Goal: Task Accomplishment & Management: Use online tool/utility

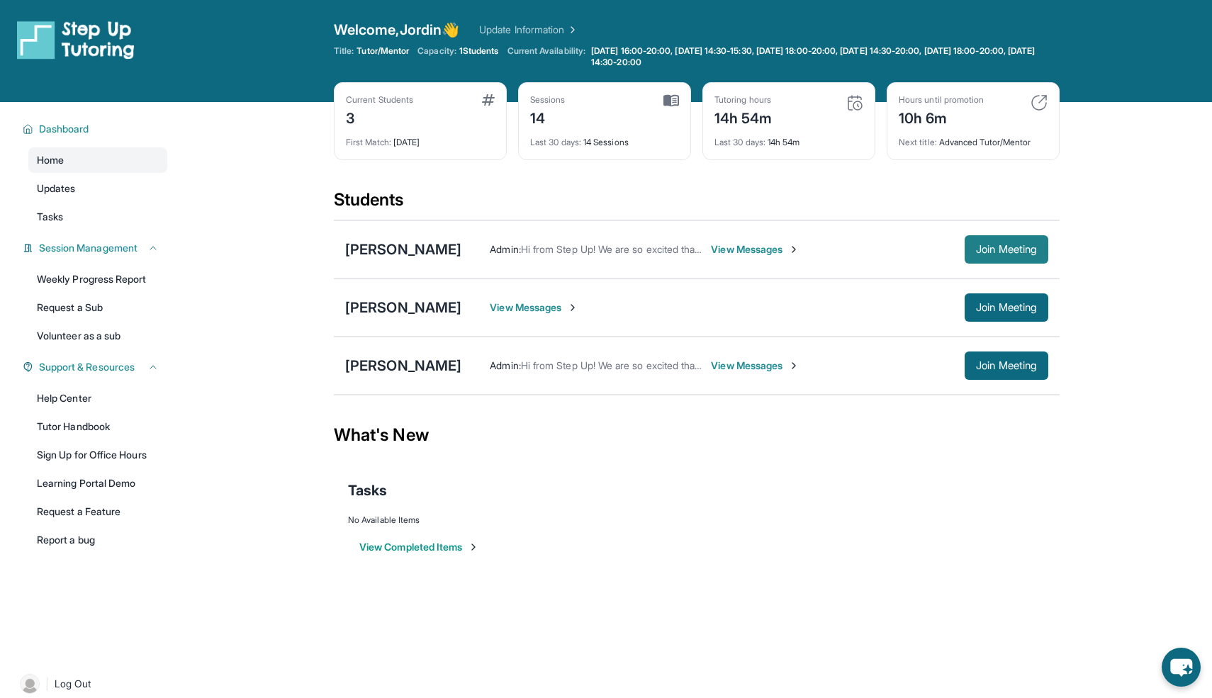
click at [606, 252] on span "Join Meeting" at bounding box center [1006, 249] width 61 height 9
click at [606, 249] on span "View Messages" at bounding box center [755, 249] width 89 height 14
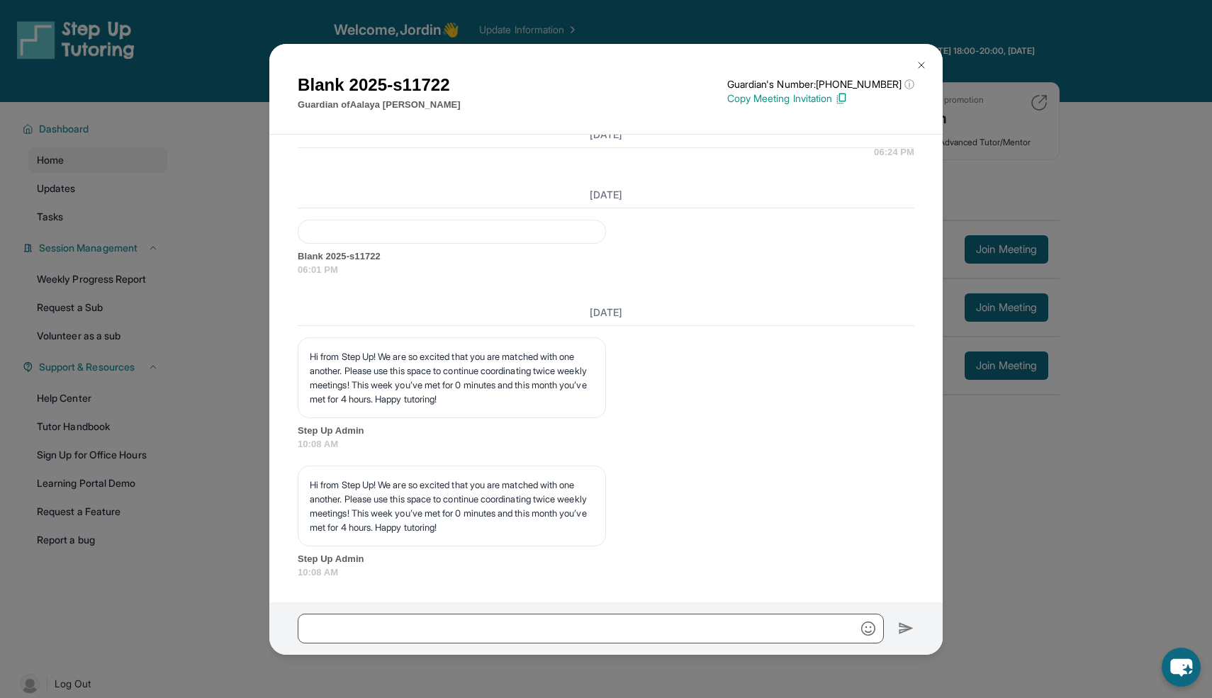
scroll to position [102, 0]
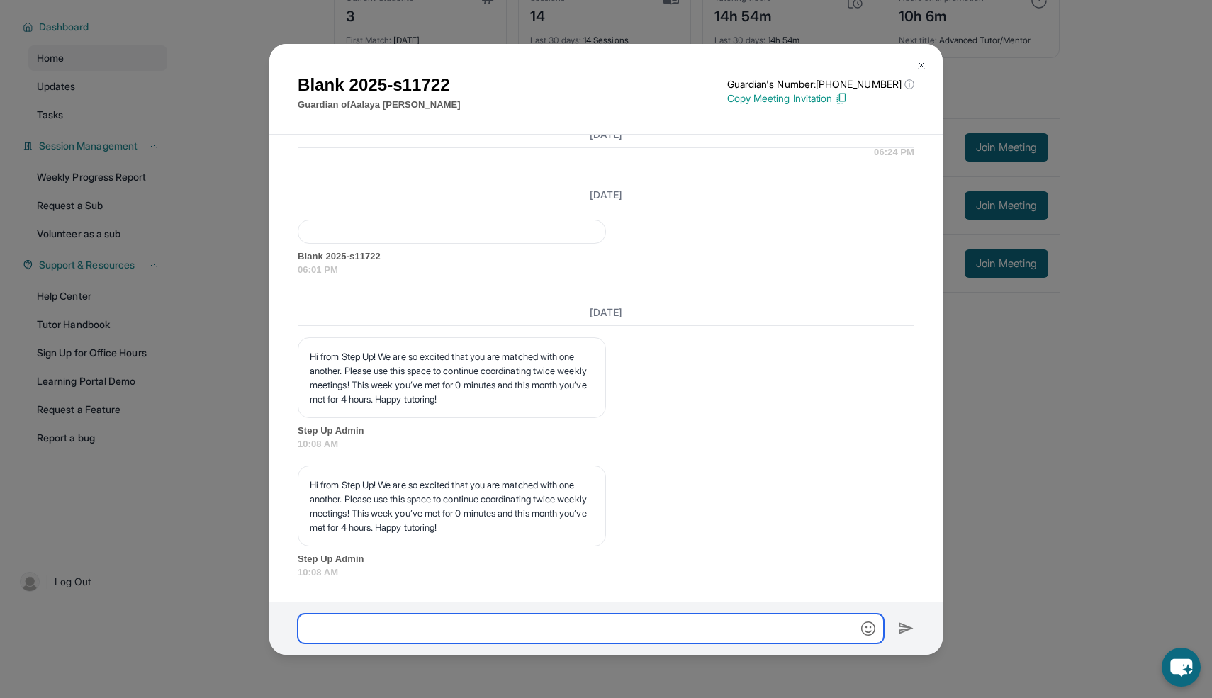
click at [451, 620] on input "text" at bounding box center [591, 629] width 586 height 30
type input "**********"
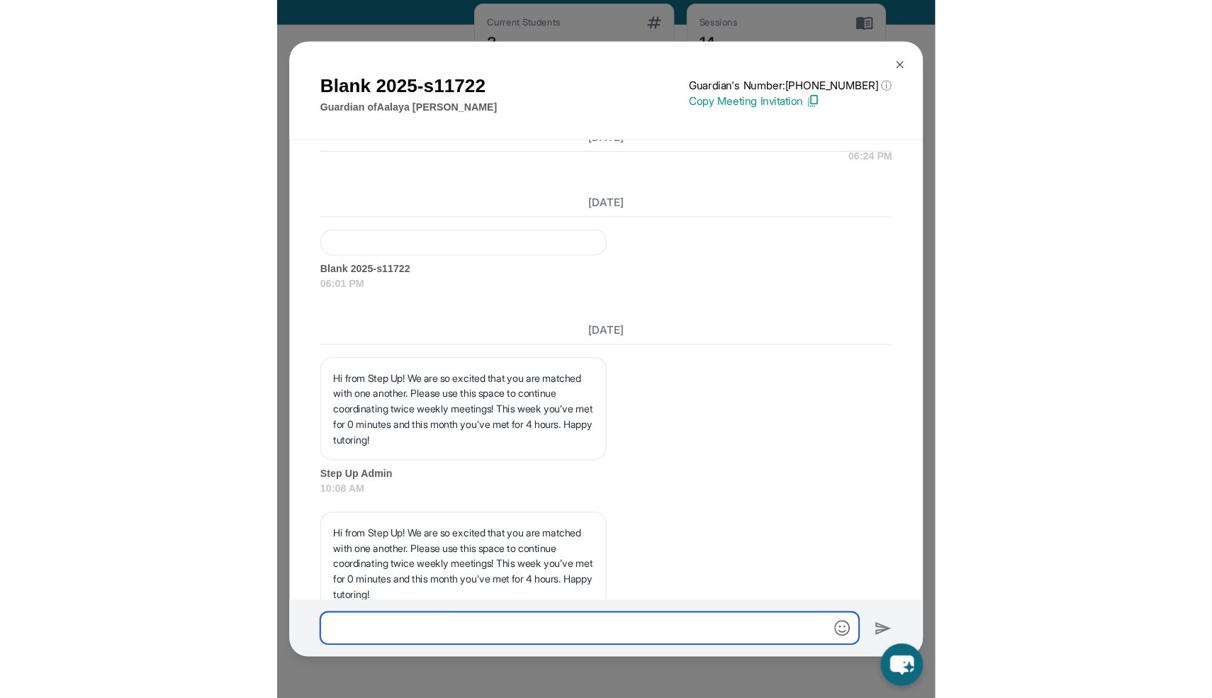
scroll to position [4184, 0]
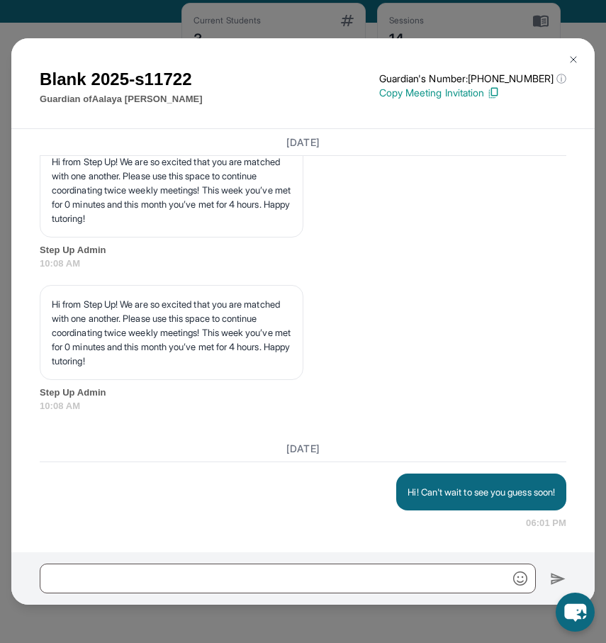
click at [570, 60] on img at bounding box center [573, 59] width 11 height 11
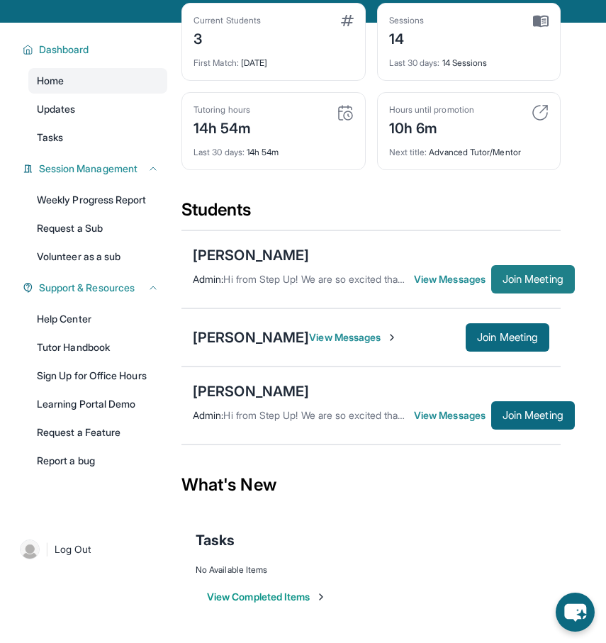
click at [538, 279] on span "Join Meeting" at bounding box center [533, 279] width 61 height 9
click at [527, 281] on span "Join Meeting" at bounding box center [533, 279] width 61 height 9
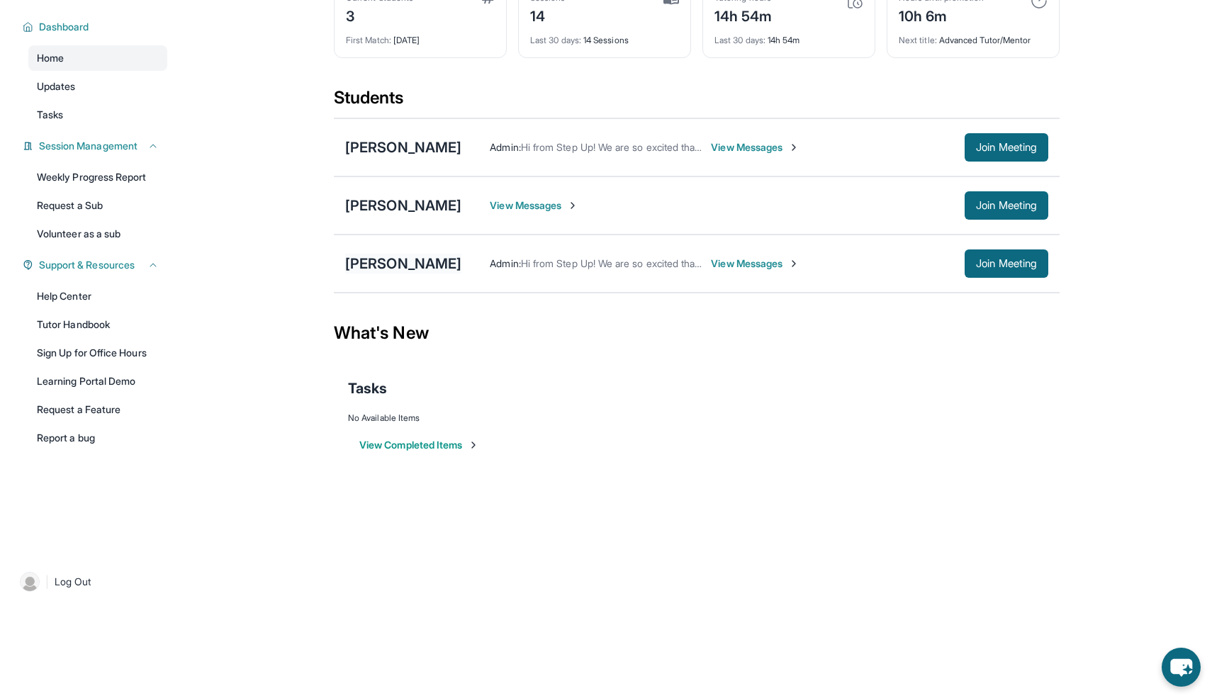
click at [363, 266] on div "[PERSON_NAME]" at bounding box center [403, 264] width 116 height 20
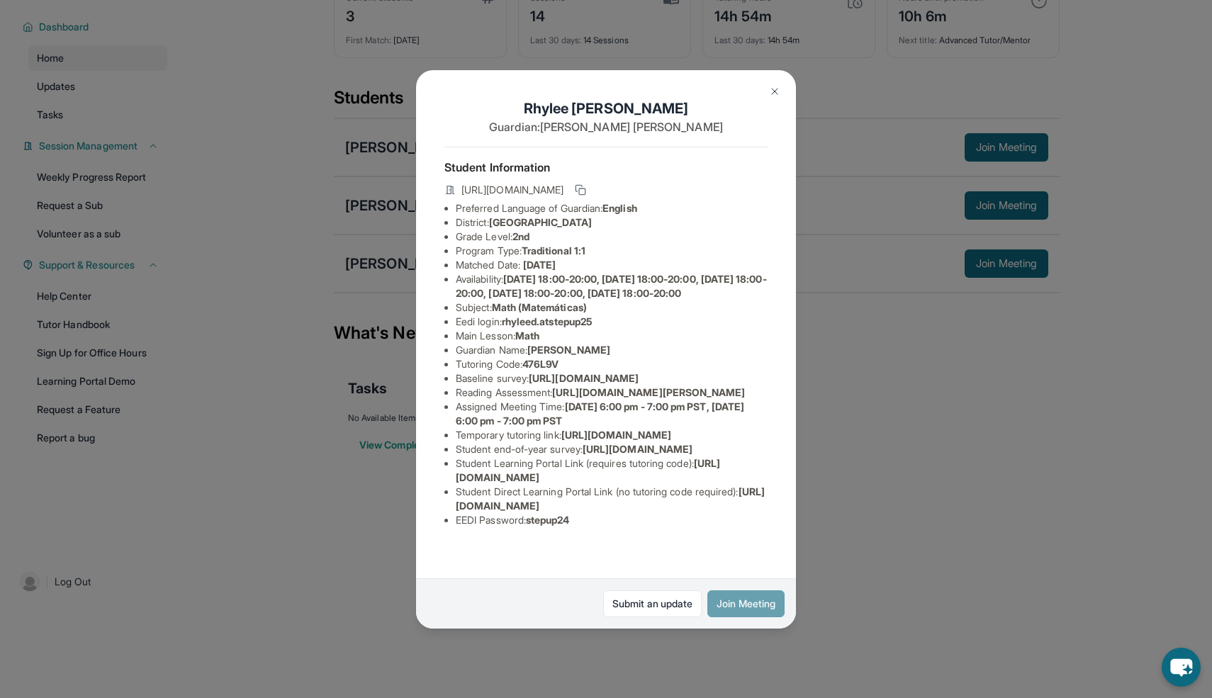
click at [606, 610] on button "Join Meeting" at bounding box center [746, 604] width 77 height 27
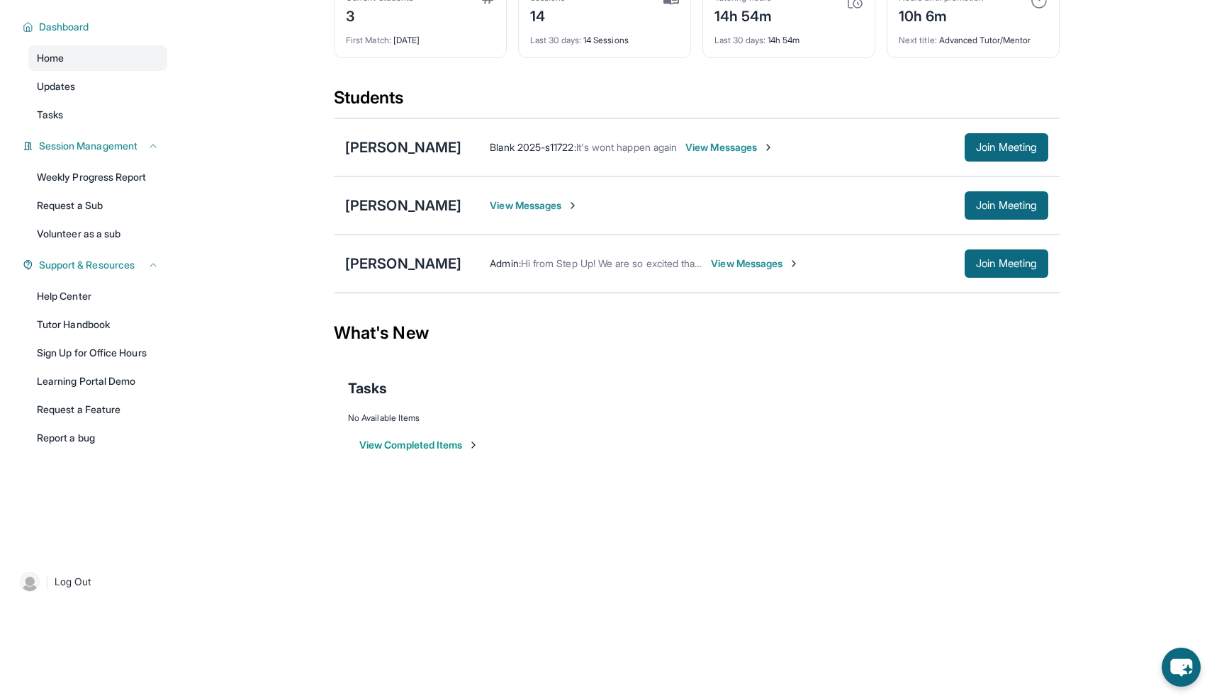
click at [382, 194] on div "Zyla Lane View Messages Join Meeting" at bounding box center [697, 206] width 726 height 58
click at [606, 205] on span "Join Meeting" at bounding box center [1006, 205] width 61 height 9
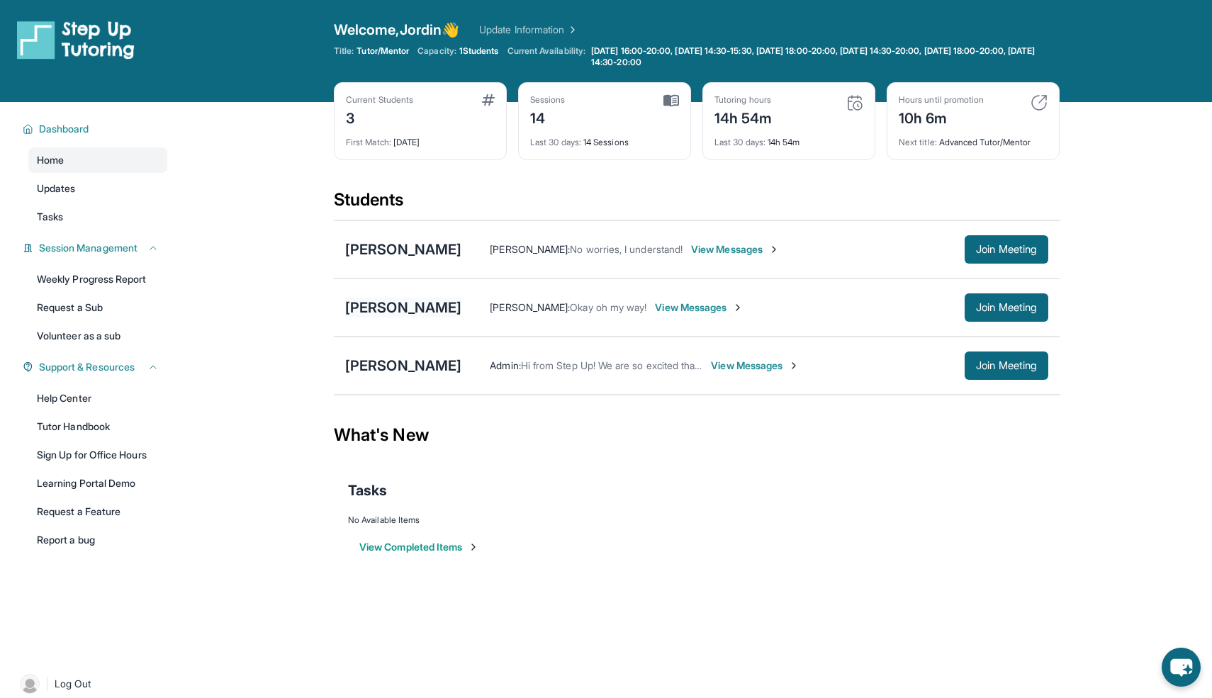
click at [364, 303] on div "[PERSON_NAME]" at bounding box center [403, 308] width 116 height 20
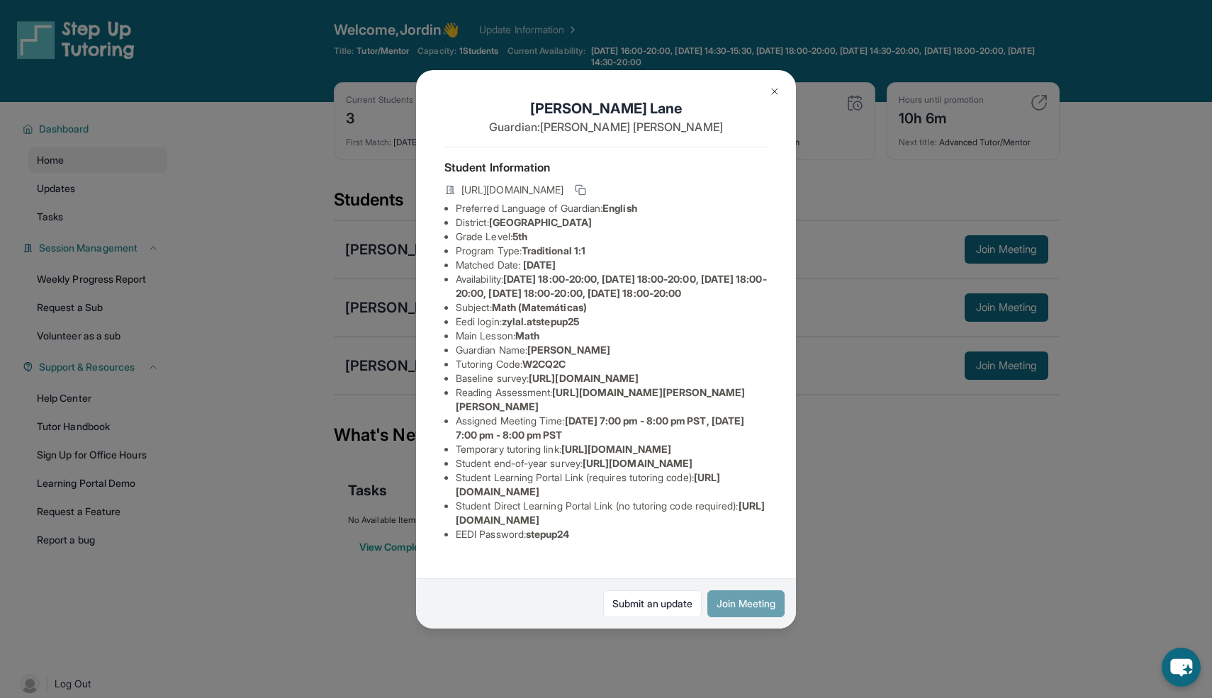
click at [744, 595] on button "Join Meeting" at bounding box center [746, 604] width 77 height 27
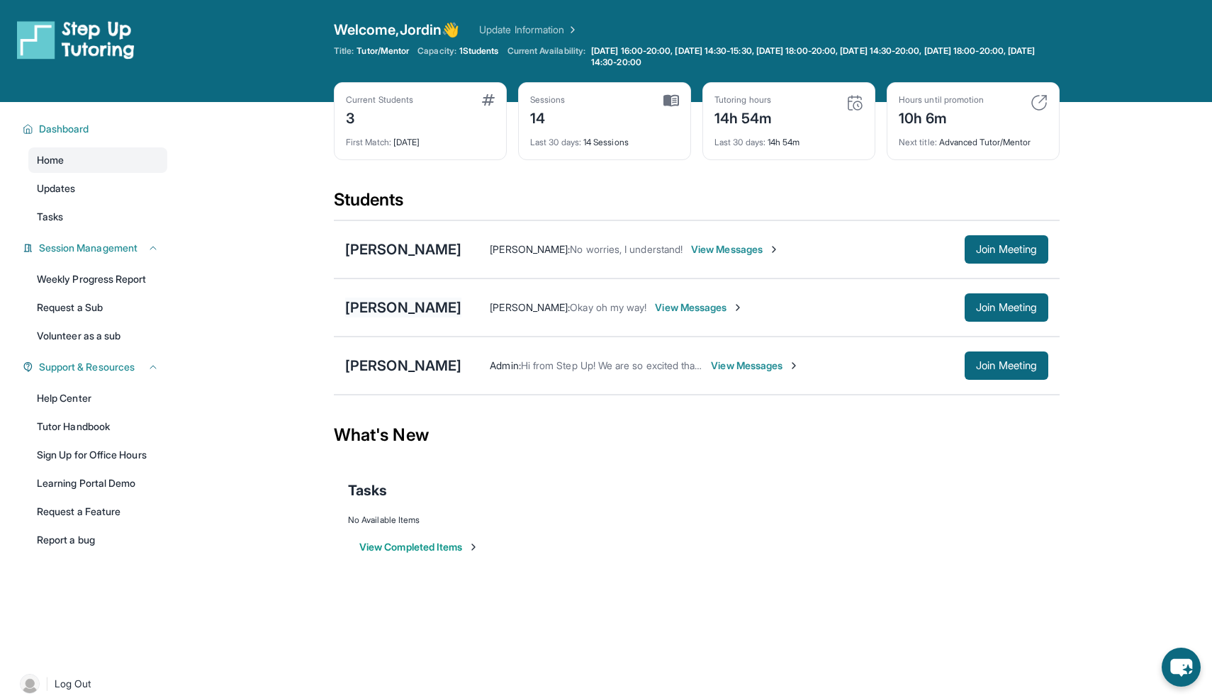
click at [384, 298] on div "[PERSON_NAME]" at bounding box center [403, 308] width 116 height 20
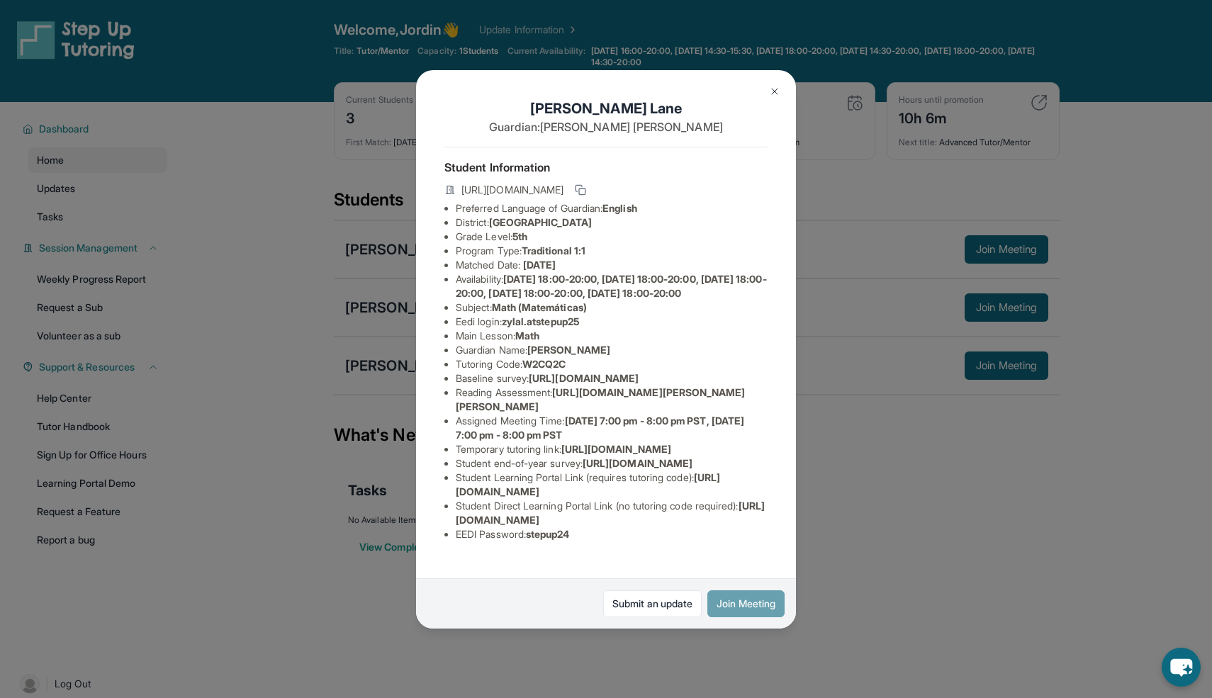
click at [747, 609] on button "Join Meeting" at bounding box center [746, 604] width 77 height 27
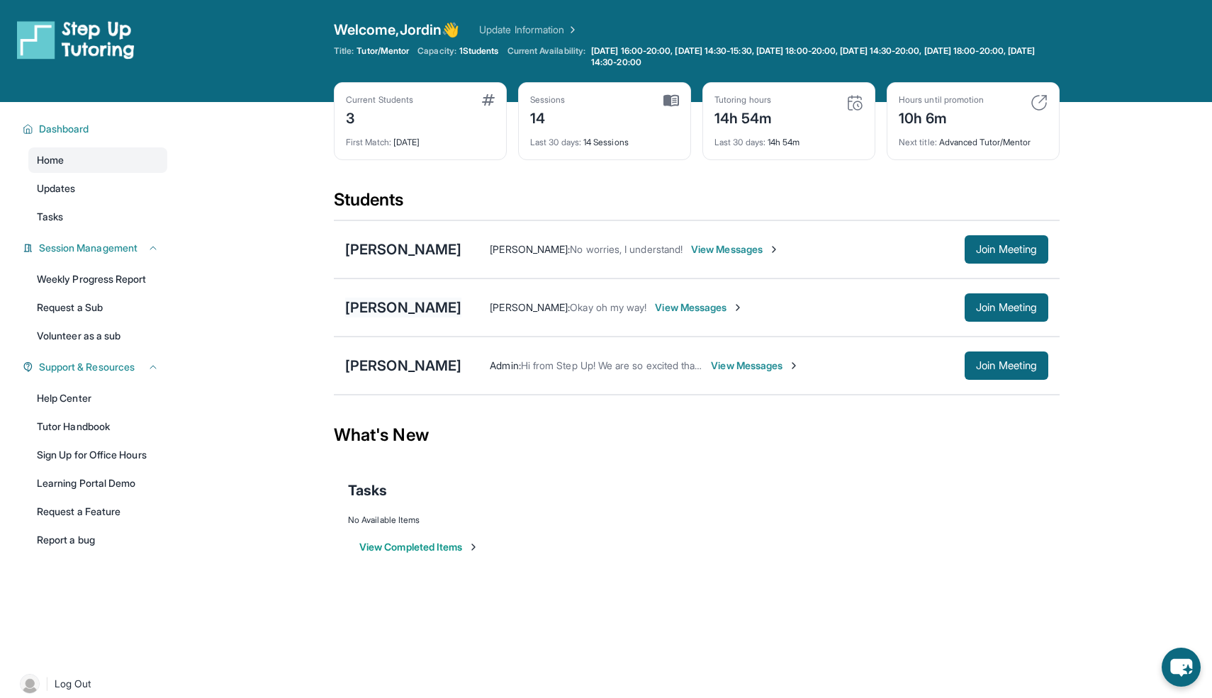
click at [392, 308] on div "[PERSON_NAME]" at bounding box center [403, 308] width 116 height 20
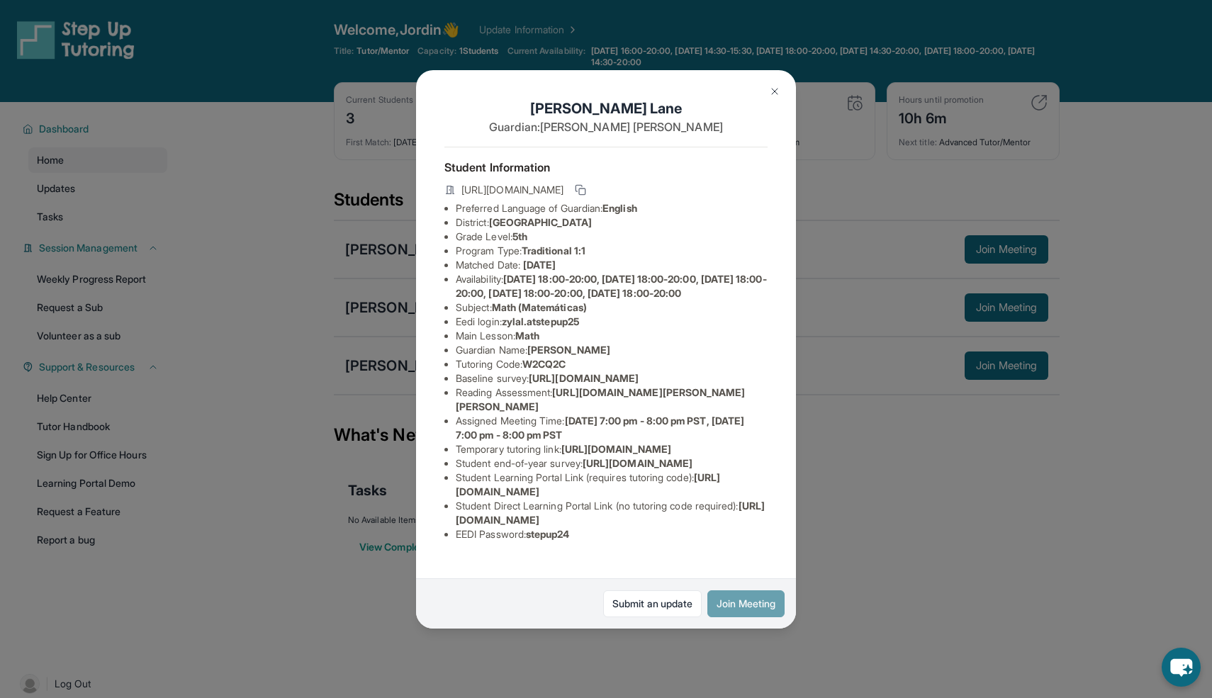
click at [606, 602] on button "Join Meeting" at bounding box center [746, 604] width 77 height 27
